Goal: Information Seeking & Learning: Learn about a topic

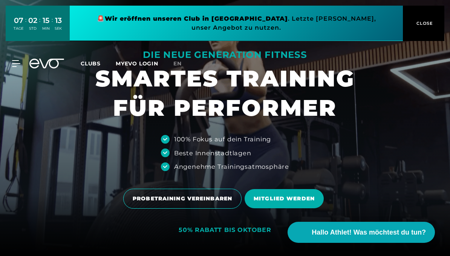
click at [429, 21] on span "CLOSE" at bounding box center [423, 23] width 18 height 7
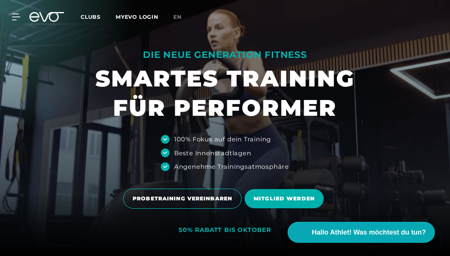
click at [179, 13] on link "en" at bounding box center [181, 17] width 17 height 9
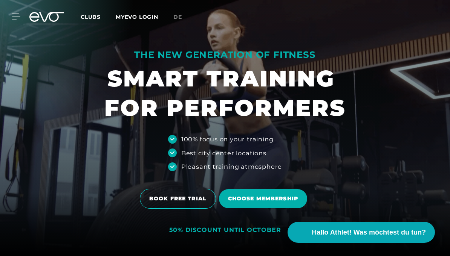
click at [15, 16] on icon at bounding box center [16, 17] width 8 height 7
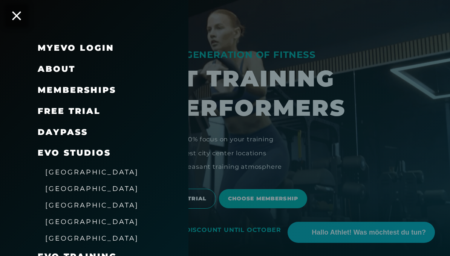
click at [62, 66] on span "About" at bounding box center [57, 69] width 38 height 10
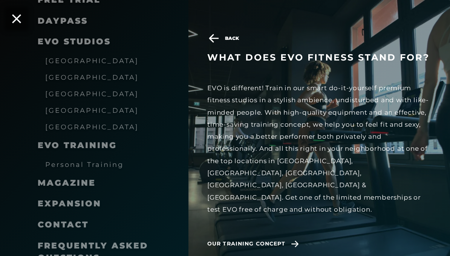
scroll to position [130, 0]
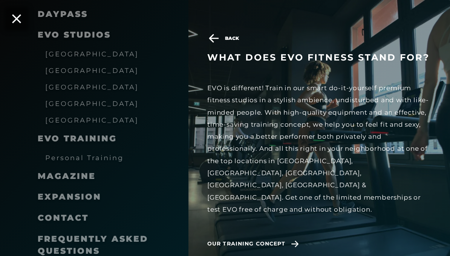
click at [95, 196] on span "Expansion" at bounding box center [70, 197] width 64 height 10
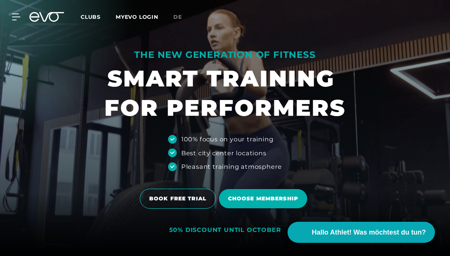
scroll to position [108, 0]
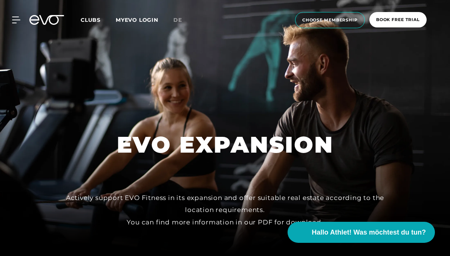
click at [97, 192] on div at bounding box center [225, 128] width 450 height 256
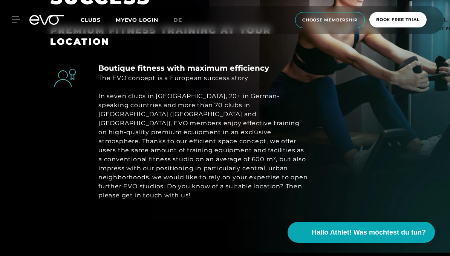
scroll to position [356, 0]
